Goal: Task Accomplishment & Management: Manage account settings

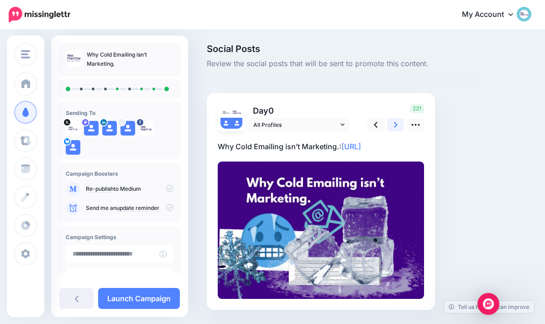
click at [400, 118] on link at bounding box center [395, 124] width 17 height 13
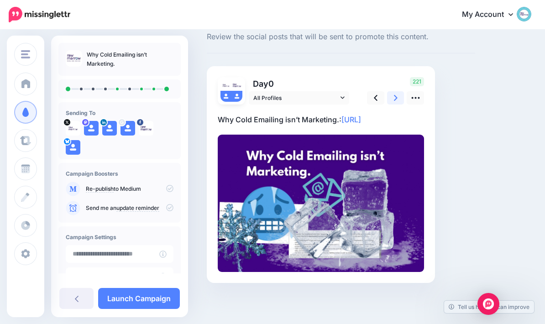
click at [395, 95] on icon at bounding box center [396, 98] width 4 height 6
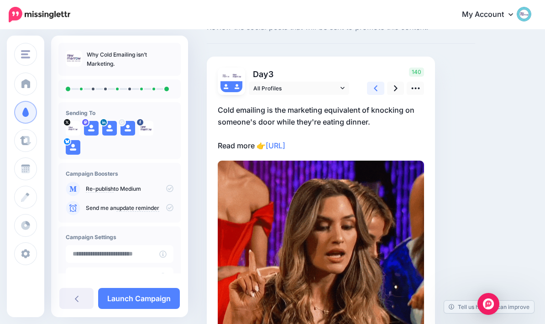
click at [374, 88] on icon at bounding box center [376, 88] width 4 height 6
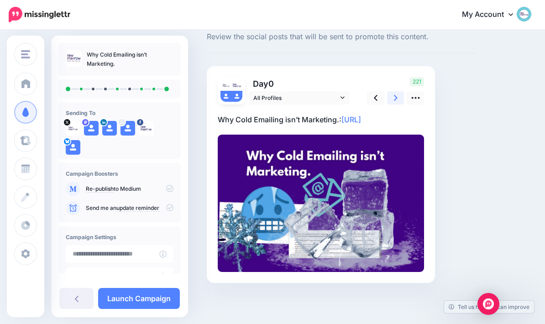
click at [398, 91] on link at bounding box center [395, 97] width 17 height 13
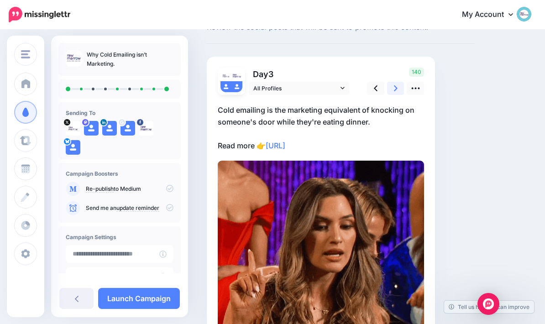
click at [395, 90] on icon at bounding box center [396, 88] width 4 height 6
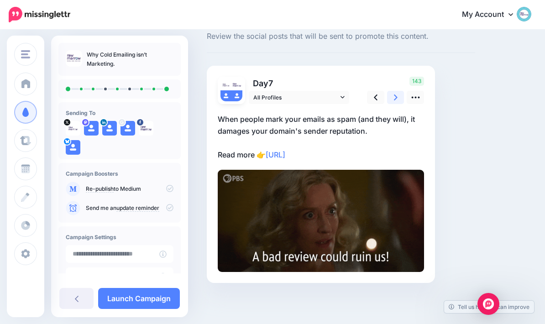
click at [395, 93] on icon at bounding box center [396, 98] width 4 height 10
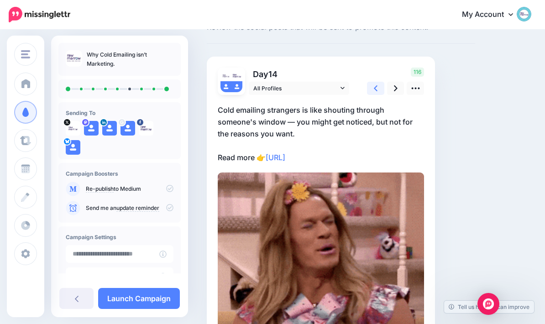
click at [375, 85] on icon at bounding box center [376, 88] width 4 height 10
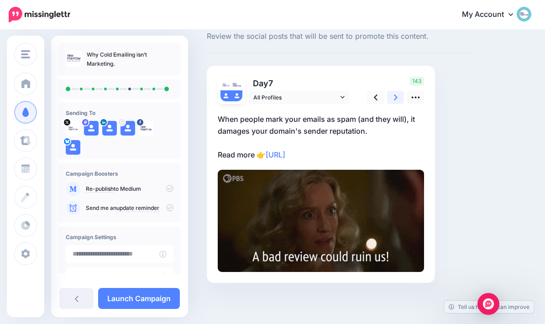
click at [395, 93] on icon at bounding box center [396, 98] width 4 height 10
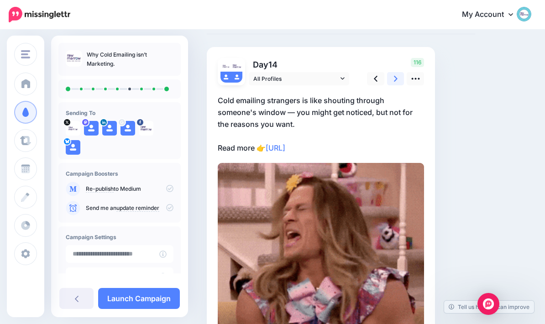
scroll to position [47, 0]
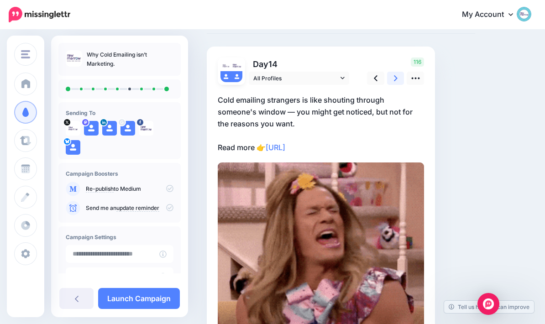
click at [392, 79] on link at bounding box center [395, 78] width 17 height 13
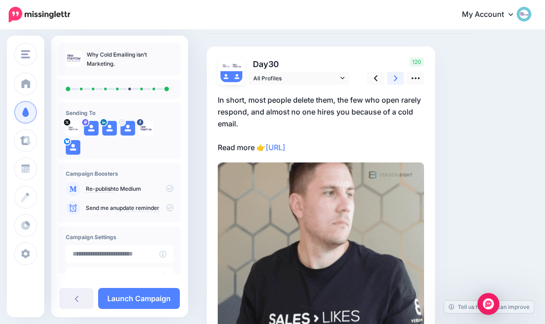
scroll to position [61, 0]
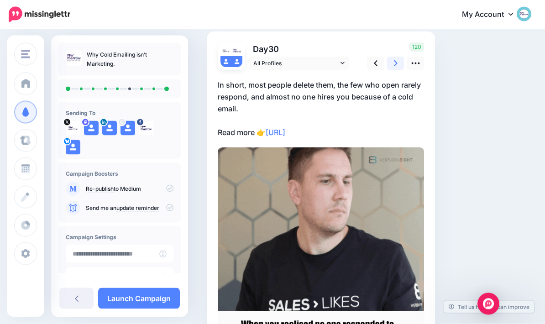
click at [395, 62] on icon at bounding box center [396, 64] width 4 height 6
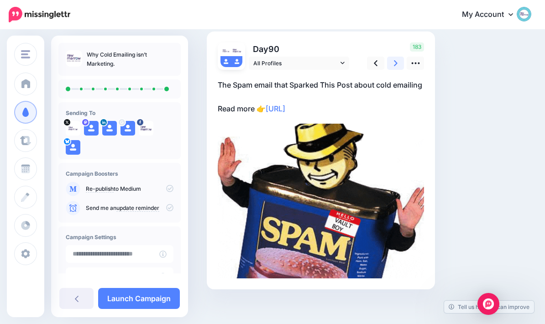
scroll to position [43, 0]
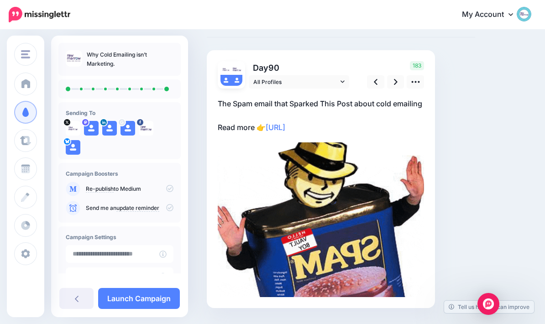
click at [341, 102] on p "The Spam email that Sparked This Post about cold emailing Read more 👉 https://l…" at bounding box center [321, 116] width 206 height 36
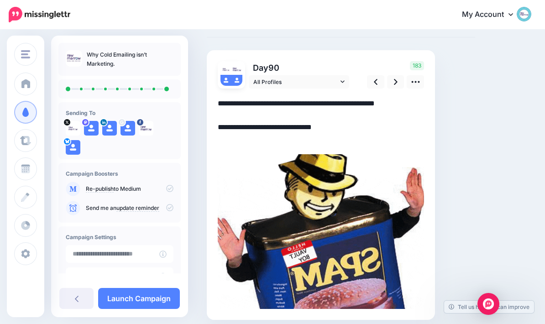
click at [341, 74] on p "Day 90" at bounding box center [300, 67] width 102 height 13
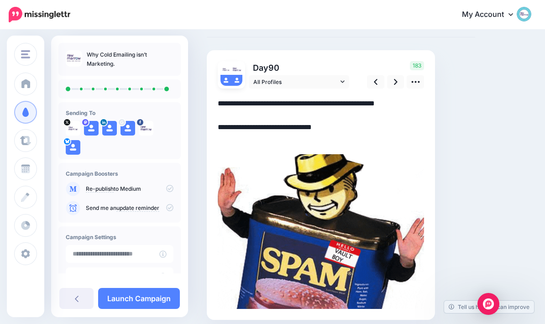
scroll to position [13, 0]
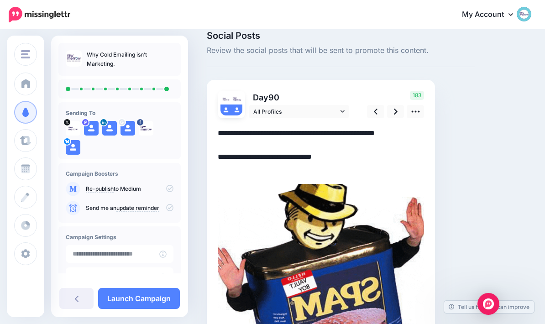
click at [358, 130] on textarea "**********" at bounding box center [321, 150] width 206 height 47
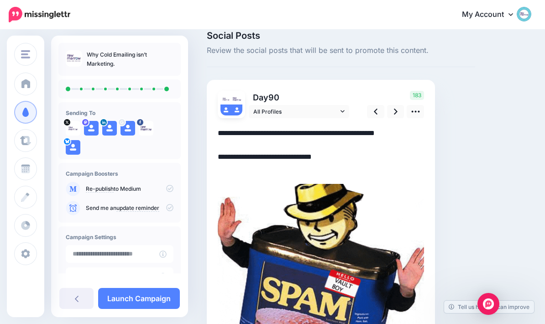
click at [497, 208] on div "Social Posts Review the social posts that will be sent to promote this content.…" at bounding box center [369, 204] width 338 height 346
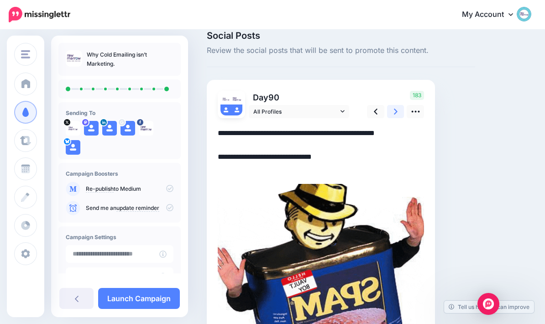
click at [394, 107] on icon at bounding box center [396, 112] width 4 height 10
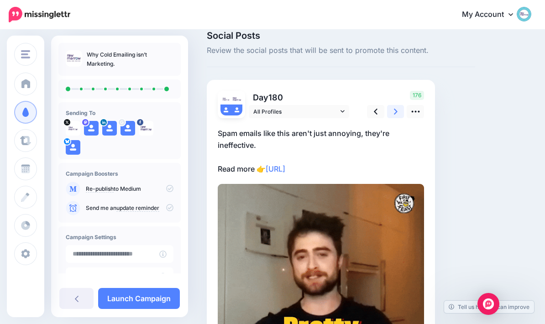
click at [395, 110] on icon at bounding box center [396, 112] width 4 height 10
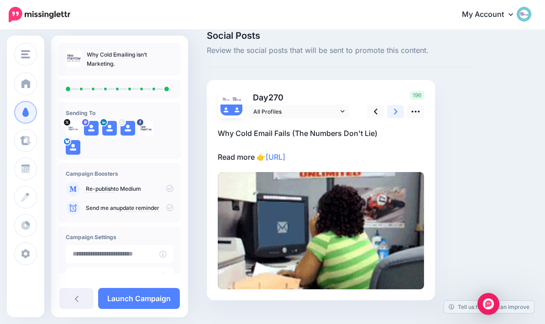
scroll to position [36, 0]
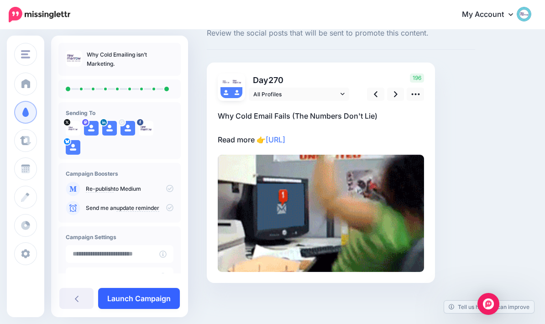
click at [162, 307] on link "Launch Campaign" at bounding box center [139, 298] width 82 height 21
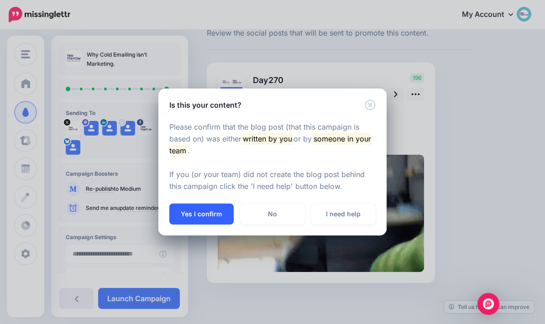
click at [199, 216] on button "Yes I confirm" at bounding box center [201, 213] width 64 height 21
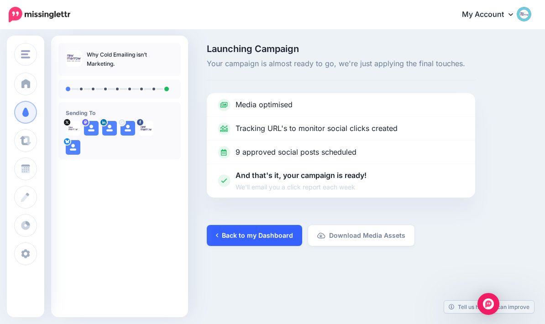
click at [232, 240] on link "Back to my Dashboard" at bounding box center [254, 235] width 95 height 21
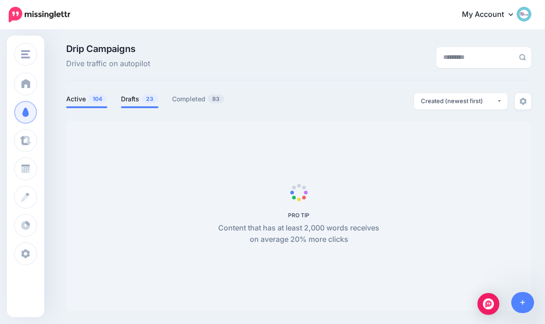
click at [129, 97] on link "Drafts 23" at bounding box center [139, 99] width 37 height 11
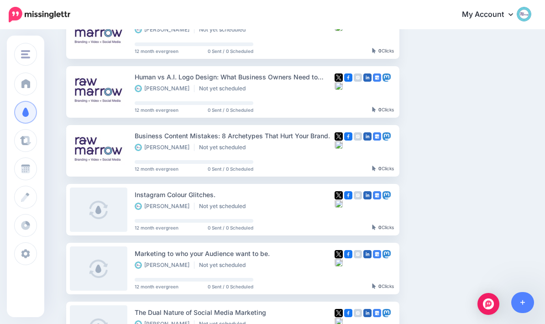
scroll to position [109, 0]
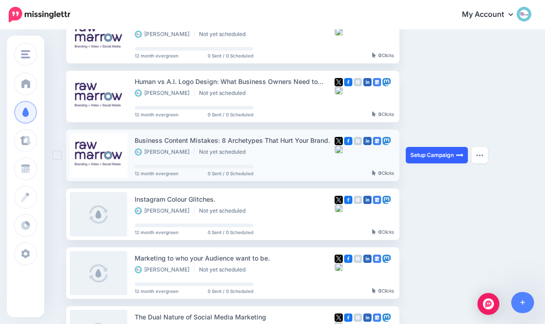
click at [445, 152] on link "Setup Campaign" at bounding box center [436, 155] width 62 height 16
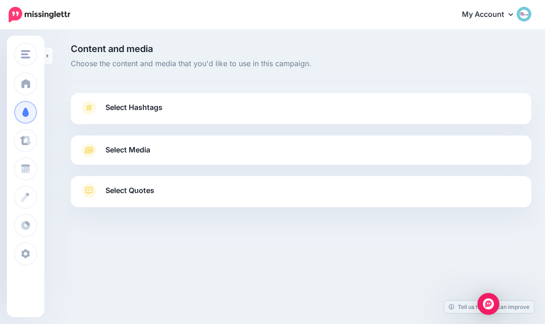
click at [95, 116] on link "Select Hashtags" at bounding box center [301, 112] width 442 height 24
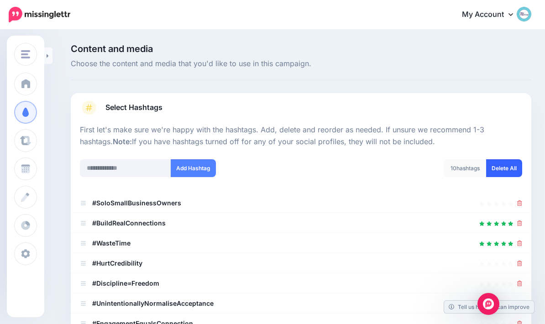
click at [507, 164] on link "Delete All" at bounding box center [504, 168] width 36 height 18
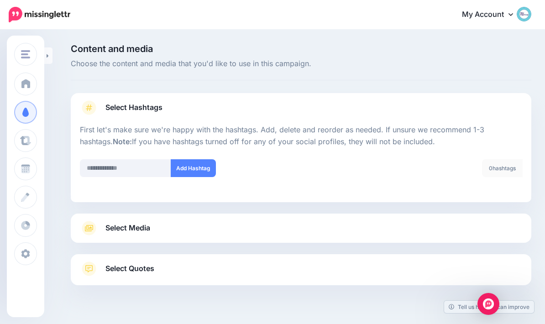
scroll to position [36, 0]
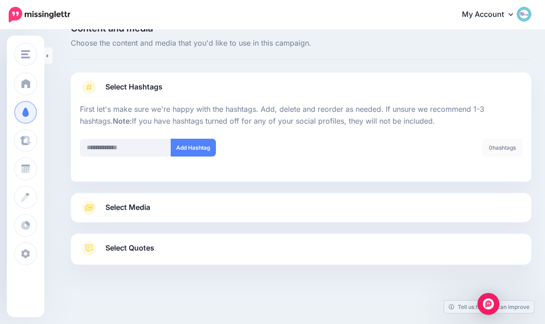
click at [507, 200] on link "Select Media" at bounding box center [301, 207] width 442 height 15
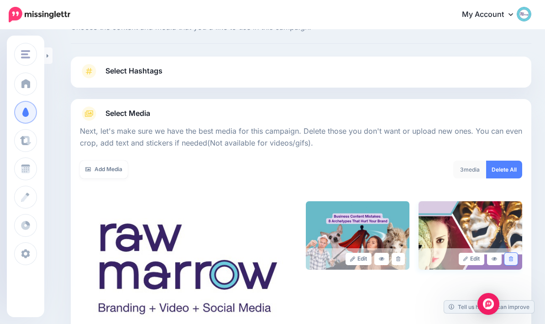
click at [513, 256] on link at bounding box center [510, 259] width 13 height 12
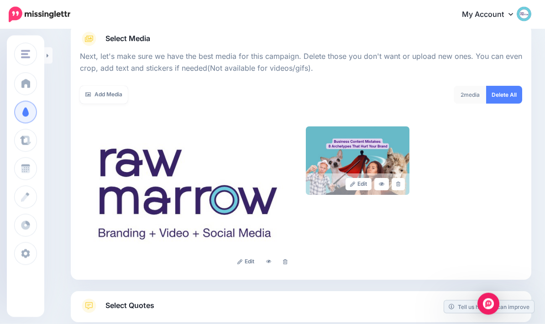
scroll to position [111, 0]
click at [286, 260] on icon at bounding box center [285, 261] width 4 height 5
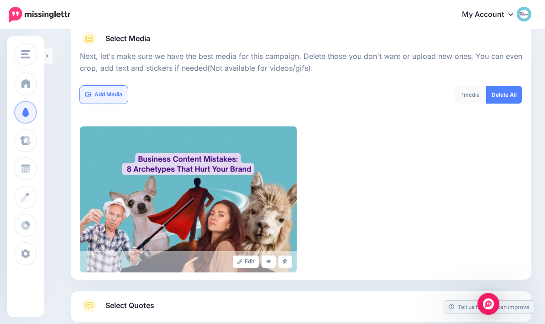
click at [100, 93] on link "Add Media" at bounding box center [104, 95] width 48 height 18
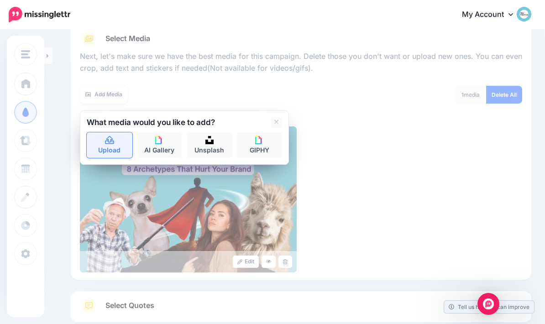
click at [108, 148] on link "Upload" at bounding box center [110, 145] width 46 height 26
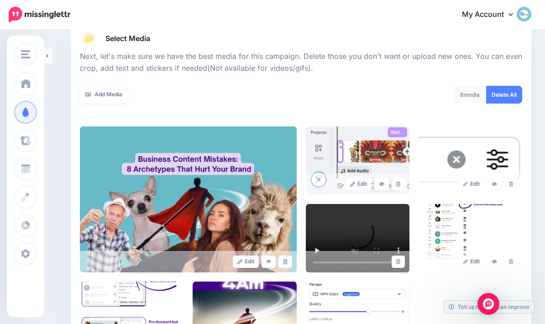
scroll to position [208, 0]
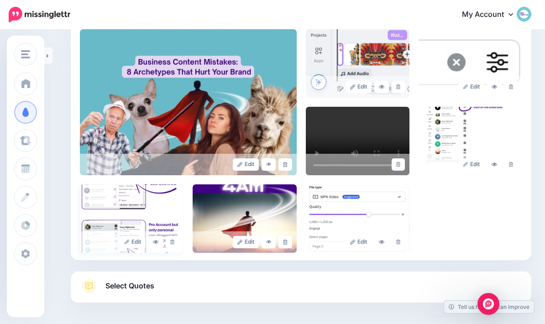
click at [171, 187] on img at bounding box center [132, 218] width 104 height 68
click at [177, 239] on link at bounding box center [172, 242] width 13 height 12
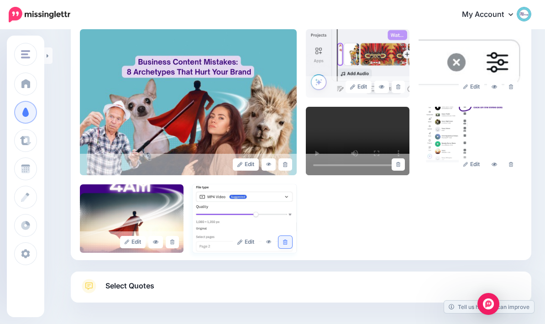
click at [286, 244] on link at bounding box center [284, 242] width 13 height 12
click at [404, 162] on link at bounding box center [397, 164] width 13 height 12
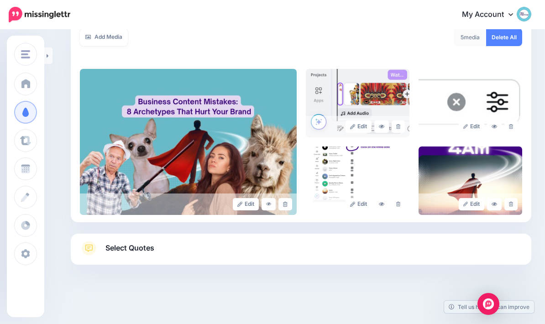
scroll to position [131, 0]
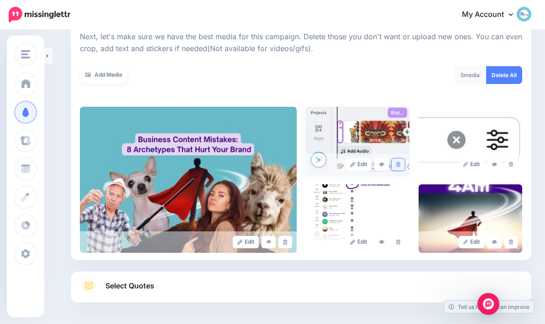
click at [400, 160] on link at bounding box center [397, 164] width 13 height 12
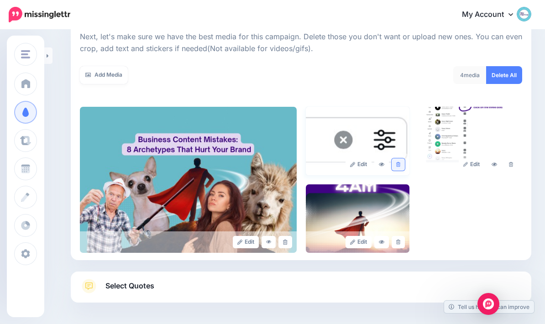
click at [397, 160] on link at bounding box center [397, 164] width 13 height 12
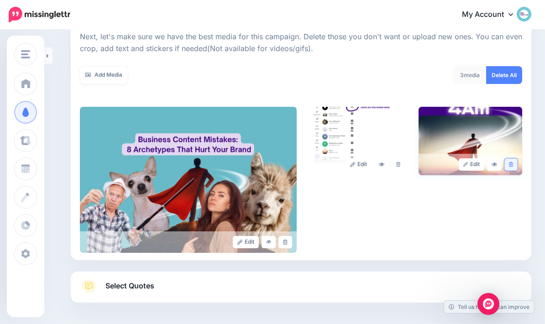
click at [512, 166] on link at bounding box center [510, 164] width 13 height 12
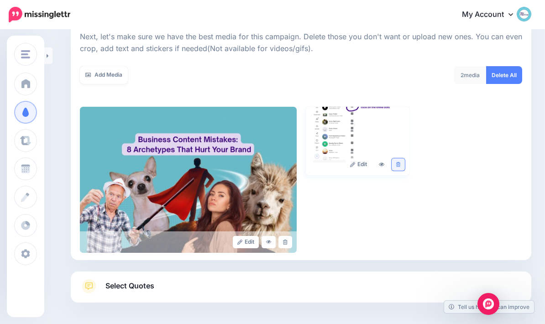
click at [395, 160] on link at bounding box center [397, 164] width 13 height 12
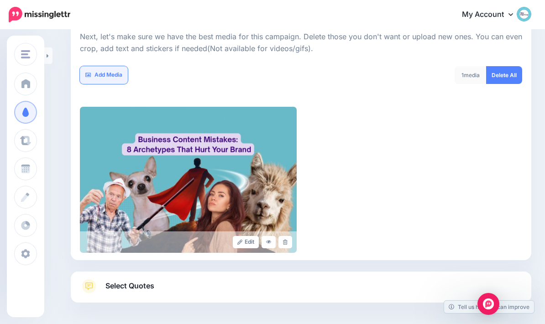
click at [99, 69] on link "Add Media" at bounding box center [104, 75] width 48 height 18
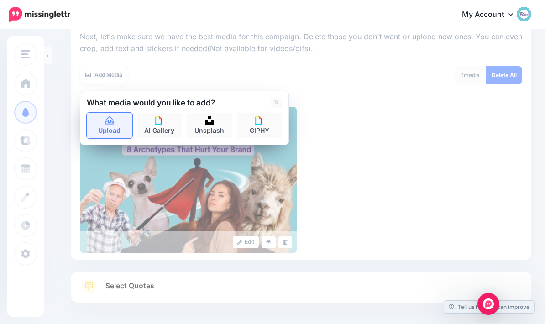
click at [108, 117] on icon at bounding box center [109, 121] width 10 height 8
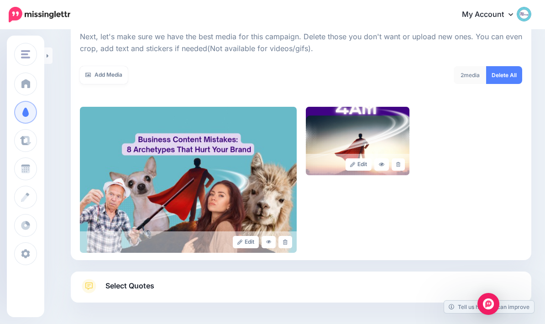
scroll to position [167, 0]
